Goal: Navigation & Orientation: Find specific page/section

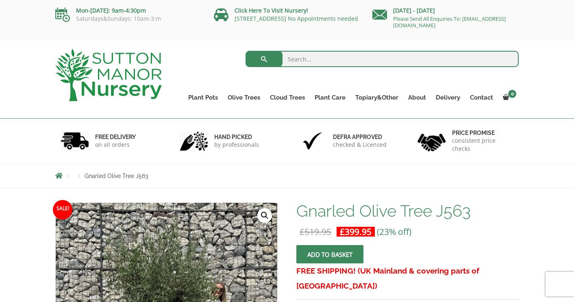
scroll to position [0, 0]
click at [285, 183] on div "Products Gnarled Olive Tree J563" at bounding box center [287, 175] width 476 height 24
click at [79, 176] on li "Products" at bounding box center [79, 176] width 11 height 5
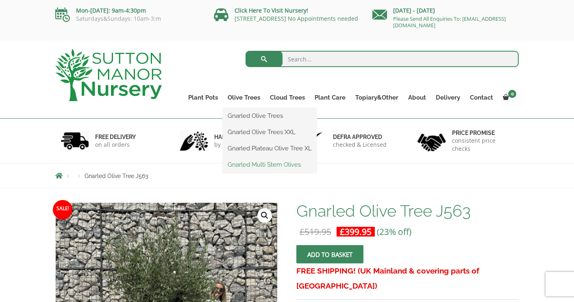
click at [254, 161] on link "Gnarled Multi Stem Olives" at bounding box center [270, 165] width 94 height 12
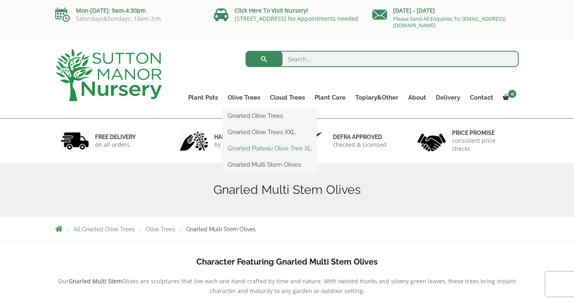
click at [244, 150] on link "Gnarled Plateau Olive Tree XL" at bounding box center [270, 148] width 94 height 12
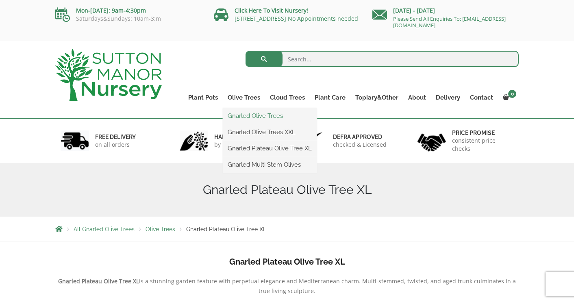
click at [256, 116] on link "Gnarled Olive Trees" at bounding box center [270, 116] width 94 height 12
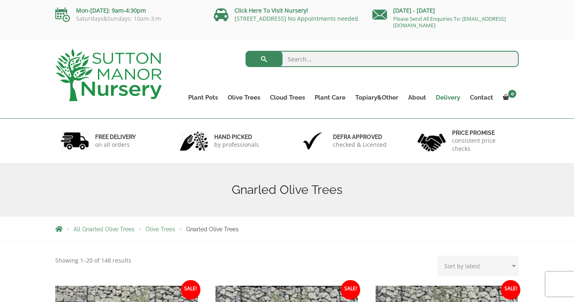
click at [443, 97] on link "Delivery" at bounding box center [448, 97] width 34 height 11
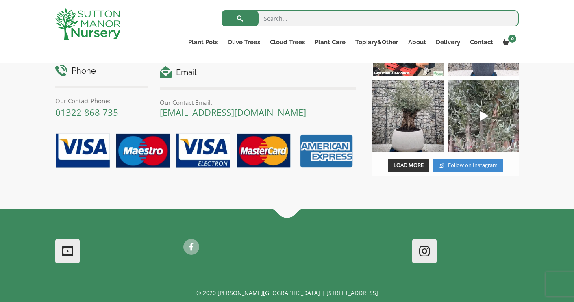
scroll to position [1439, 0]
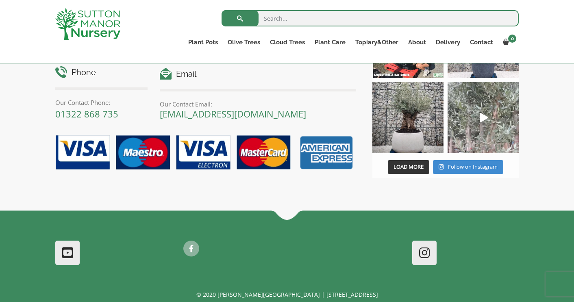
click at [485, 118] on icon "Play" at bounding box center [484, 117] width 8 height 9
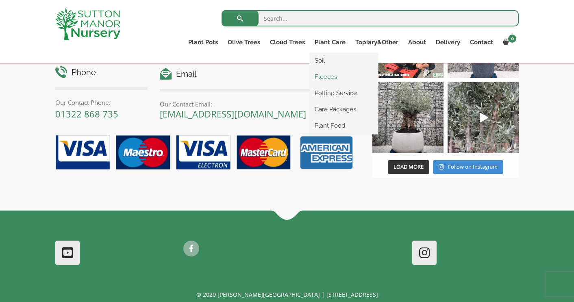
click at [329, 74] on link "Fleeces" at bounding box center [344, 77] width 68 height 12
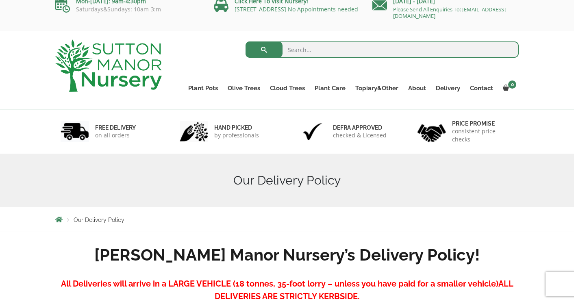
scroll to position [5, 0]
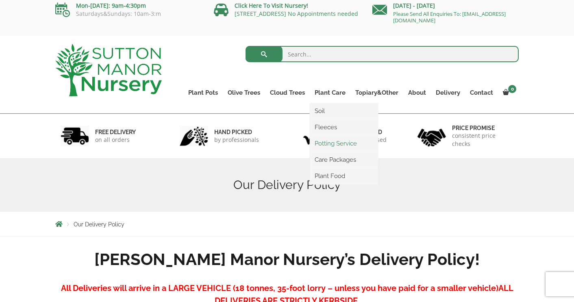
click at [342, 141] on link "Potting Service" at bounding box center [344, 143] width 68 height 12
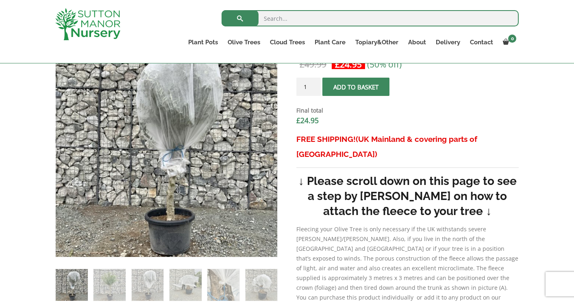
scroll to position [246, 0]
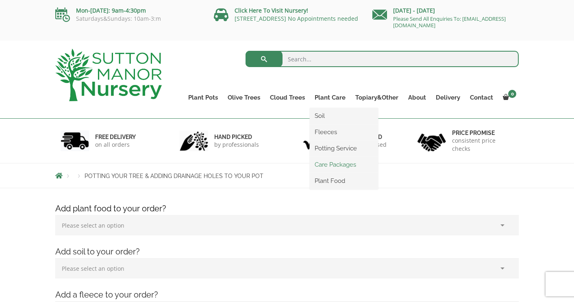
click at [343, 165] on link "Care Packages" at bounding box center [344, 165] width 68 height 12
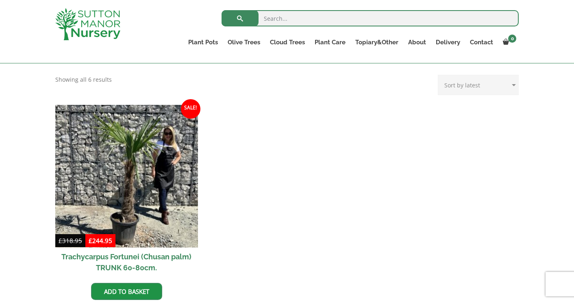
scroll to position [262, 0]
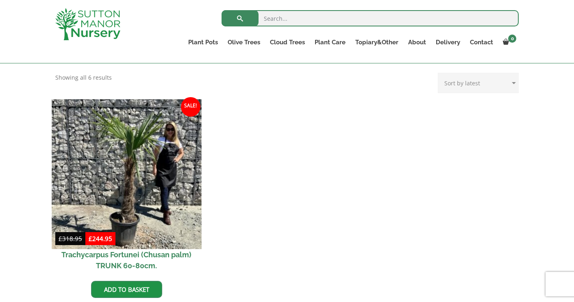
click at [142, 140] on img at bounding box center [127, 174] width 150 height 150
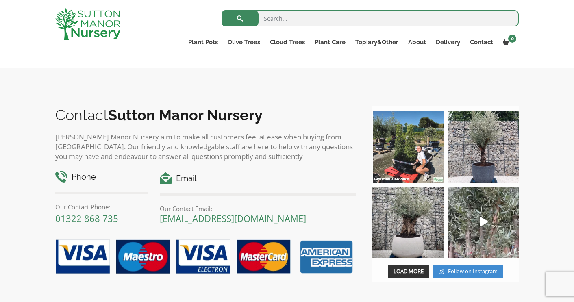
scroll to position [1013, 0]
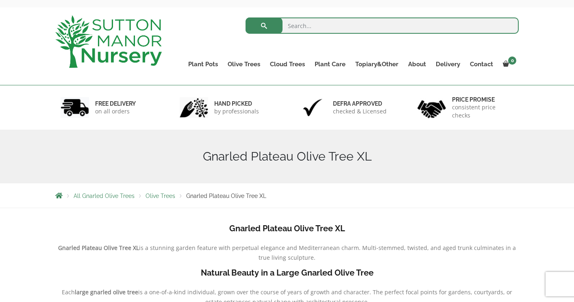
scroll to position [30, 0]
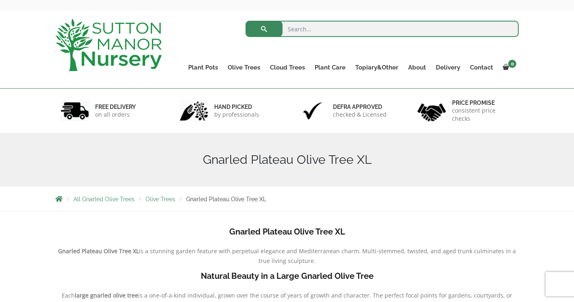
click at [164, 201] on span "Olive Trees" at bounding box center [161, 199] width 30 height 7
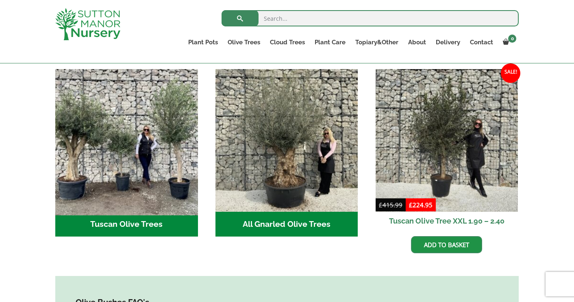
scroll to position [298, 0]
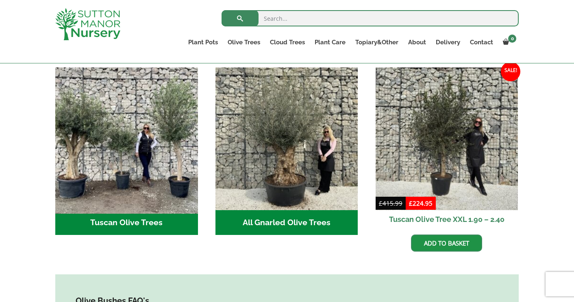
click at [162, 173] on img "Visit product category Tuscan Olive Trees" at bounding box center [127, 139] width 150 height 150
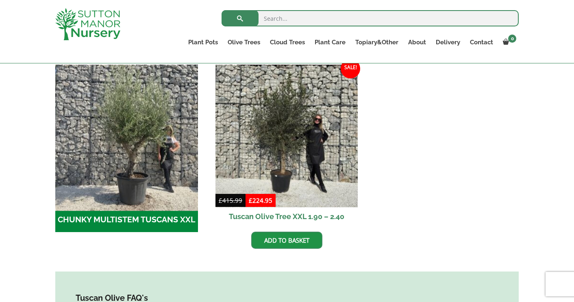
scroll to position [253, 0]
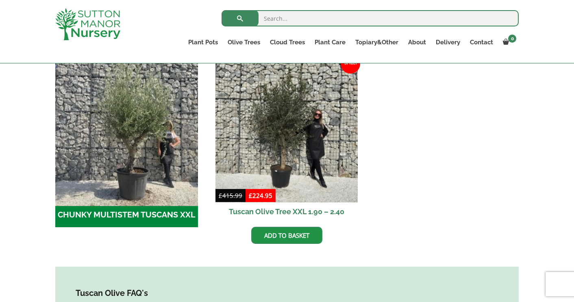
click at [183, 165] on img "Visit product category CHUNKY MULTISTEM TUSCANS XXL" at bounding box center [127, 131] width 150 height 150
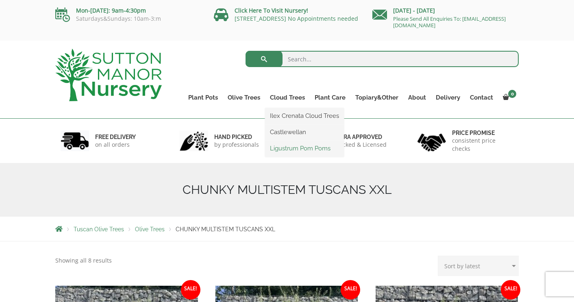
click at [282, 145] on link "Ligustrum Pom Poms" at bounding box center [304, 148] width 79 height 12
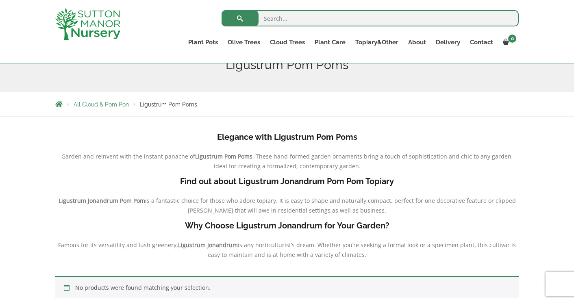
scroll to position [104, 0]
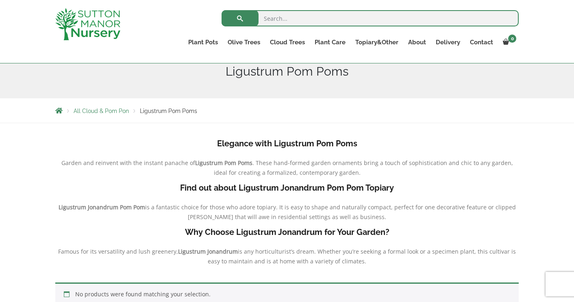
click at [109, 34] on img at bounding box center [87, 24] width 65 height 32
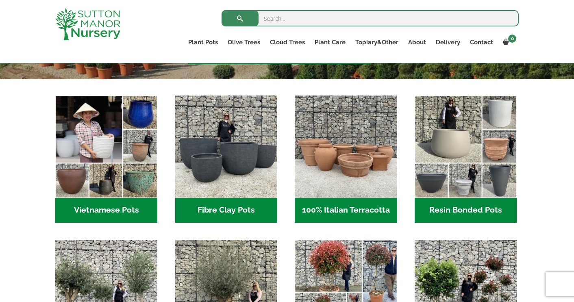
scroll to position [241, 0]
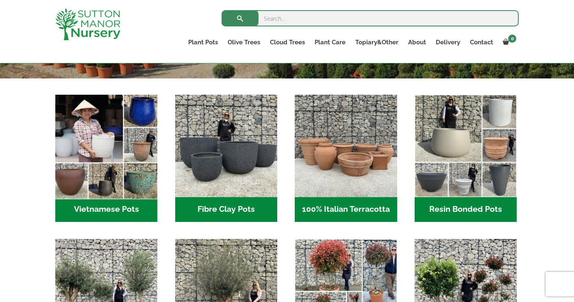
click at [113, 175] on img "Visit product category Vietnamese Pots" at bounding box center [106, 145] width 107 height 107
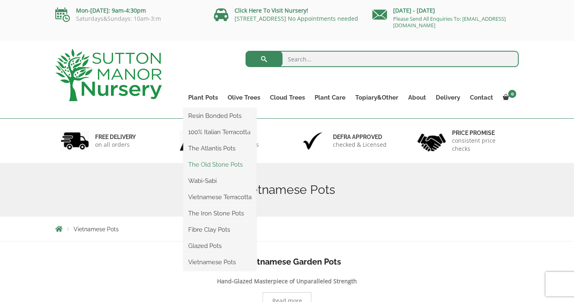
click at [220, 162] on link "The Old Stone Pots" at bounding box center [219, 165] width 73 height 12
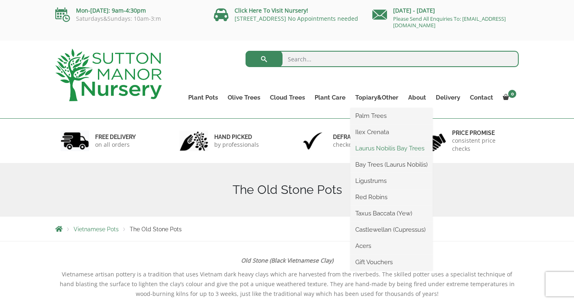
click at [393, 147] on link "Laurus Nobilis Bay Trees" at bounding box center [391, 148] width 82 height 12
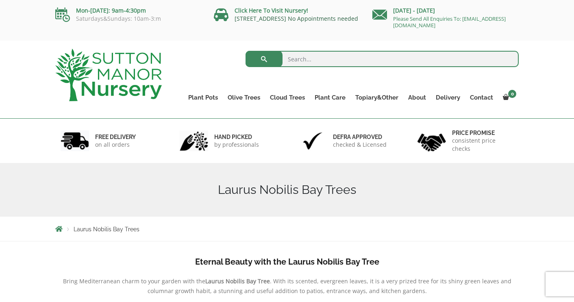
click at [239, 15] on link "[STREET_ADDRESS] No Appointments needed" at bounding box center [297, 19] width 124 height 8
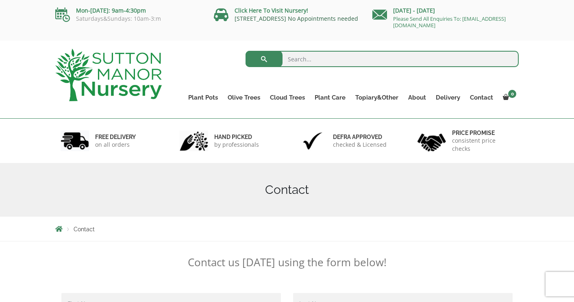
click at [271, 19] on link "[STREET_ADDRESS] No Appointments needed" at bounding box center [297, 19] width 124 height 8
